Goal: Transaction & Acquisition: Purchase product/service

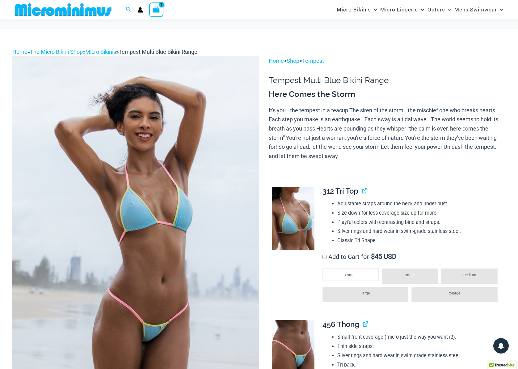
scroll to position [53, 0]
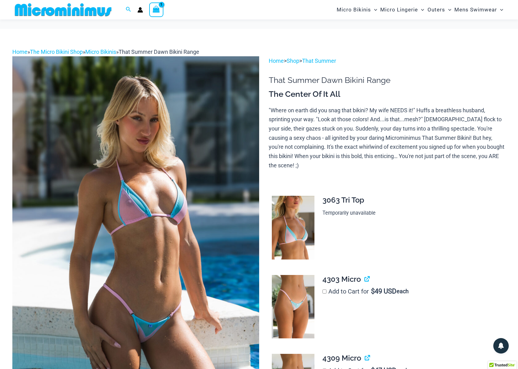
scroll to position [41, 0]
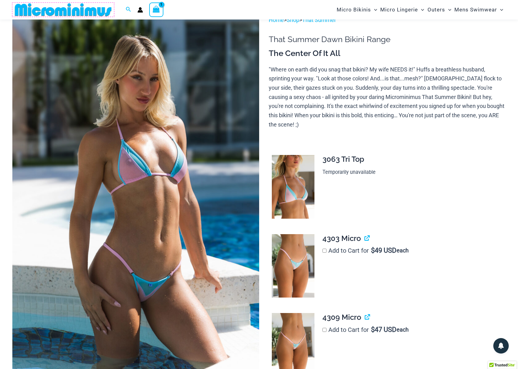
click at [56, 15] on img at bounding box center [63, 10] width 102 height 14
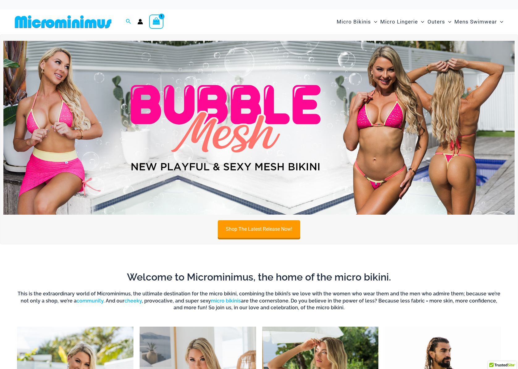
click at [75, 26] on img at bounding box center [63, 22] width 102 height 14
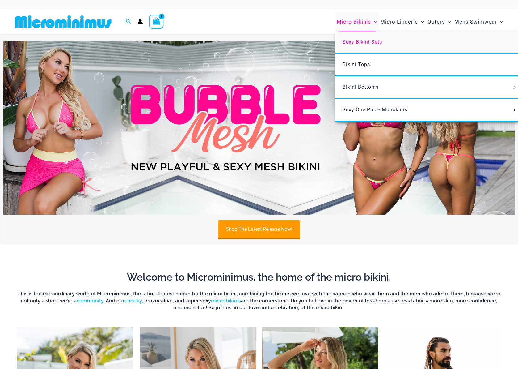
click at [359, 43] on span "Sexy Bikini Sets" at bounding box center [363, 42] width 40 height 6
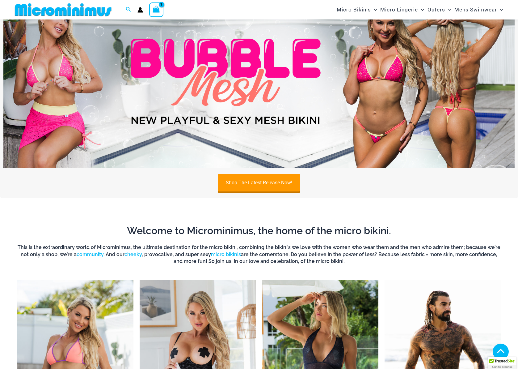
scroll to position [185, 0]
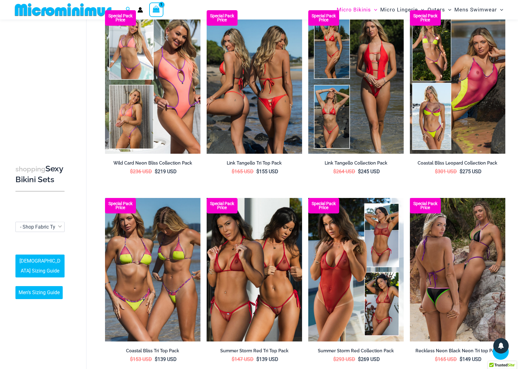
scroll to position [269, 0]
